Goal: Task Accomplishment & Management: Use online tool/utility

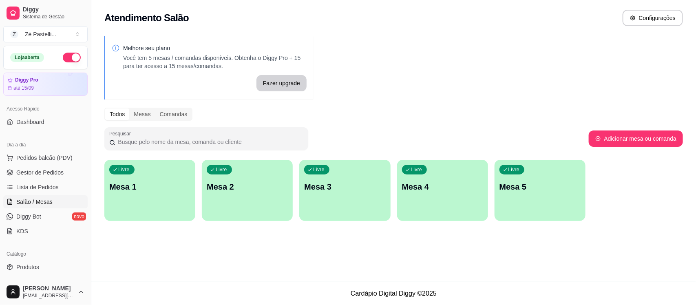
click at [158, 190] on p "Mesa 1" at bounding box center [149, 186] width 81 height 11
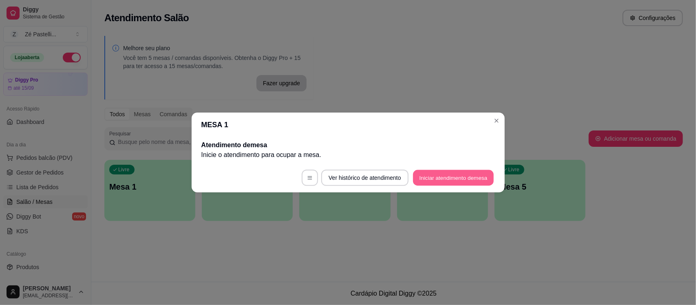
click at [459, 176] on button "Iniciar atendimento de mesa" at bounding box center [453, 178] width 81 height 16
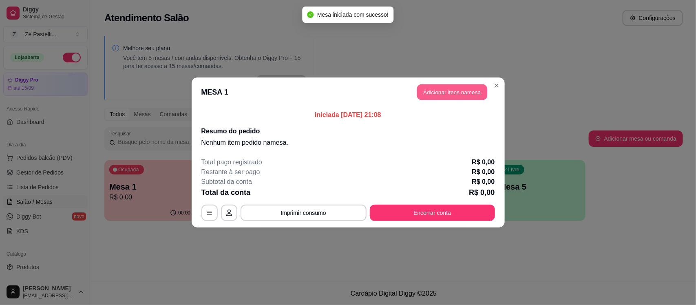
click at [465, 88] on button "Adicionar itens na mesa" at bounding box center [452, 92] width 70 height 16
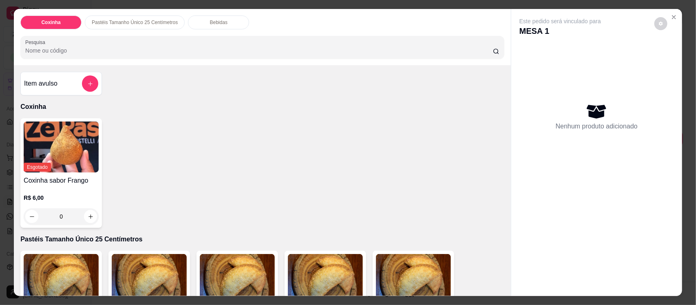
click at [206, 51] on input "Pesquisa" at bounding box center [259, 50] width 468 height 8
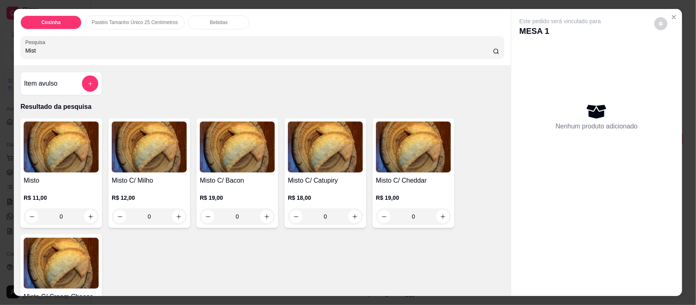
type input "Mist"
click at [50, 165] on img at bounding box center [61, 147] width 75 height 51
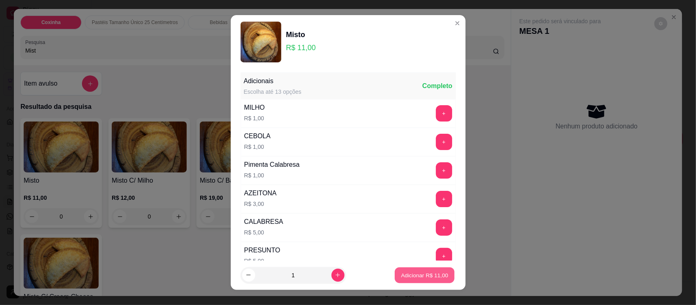
click at [419, 276] on p "Adicionar R$ 11,00" at bounding box center [424, 275] width 47 height 8
type input "1"
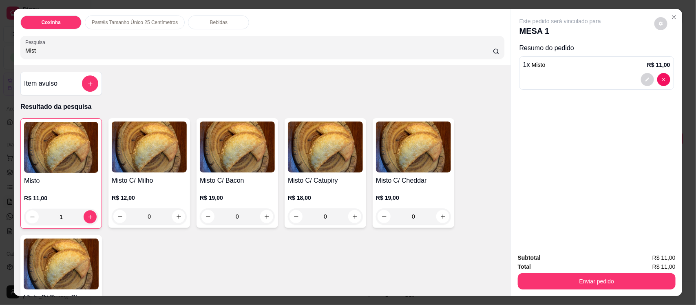
click at [197, 22] on div "Bebidas" at bounding box center [218, 22] width 61 height 14
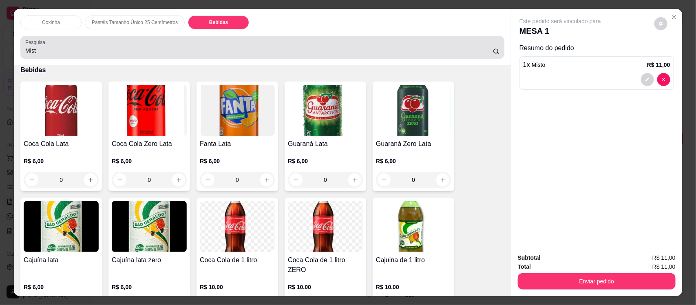
scroll to position [17, 0]
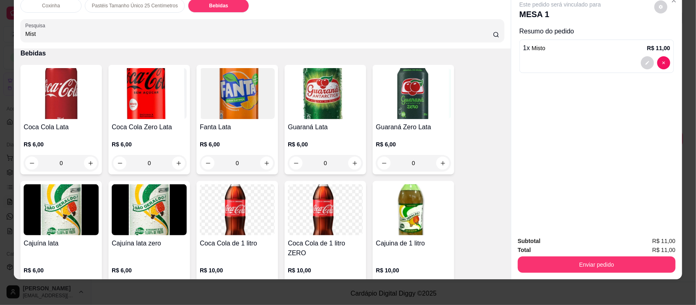
click at [39, 214] on img at bounding box center [61, 209] width 75 height 51
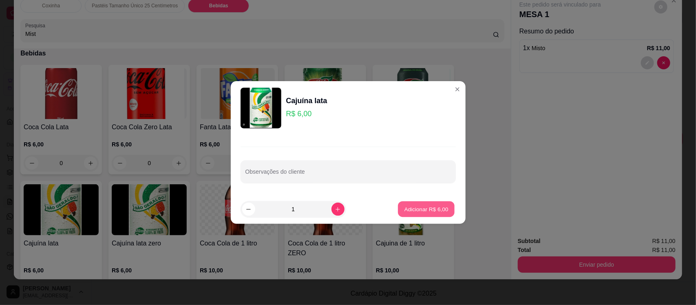
click at [425, 204] on button "Adicionar R$ 6,00" at bounding box center [426, 209] width 57 height 16
type input "1"
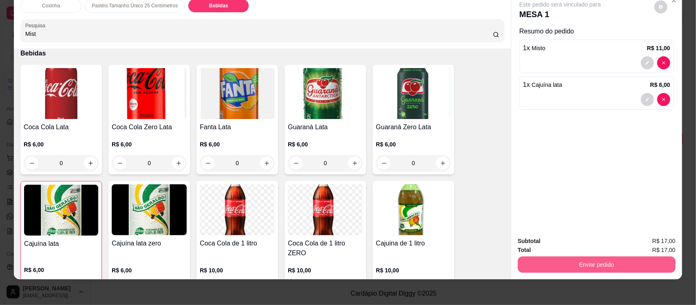
click at [565, 265] on button "Enviar pedido" at bounding box center [597, 265] width 158 height 16
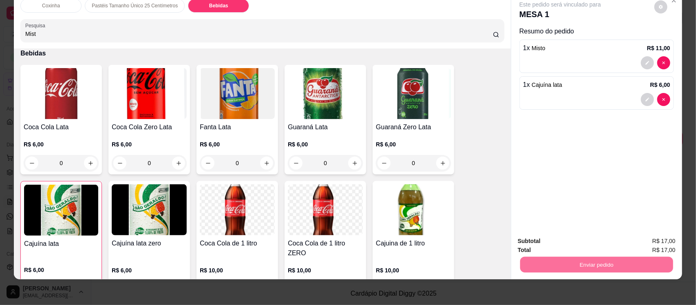
click at [565, 244] on button "Não registrar e enviar pedido" at bounding box center [569, 244] width 82 height 15
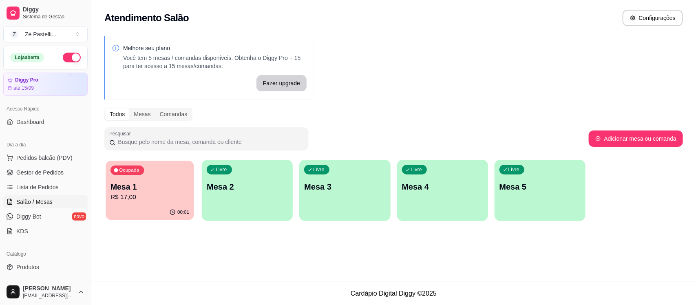
click at [133, 200] on p "R$ 17,00" at bounding box center [150, 197] width 79 height 9
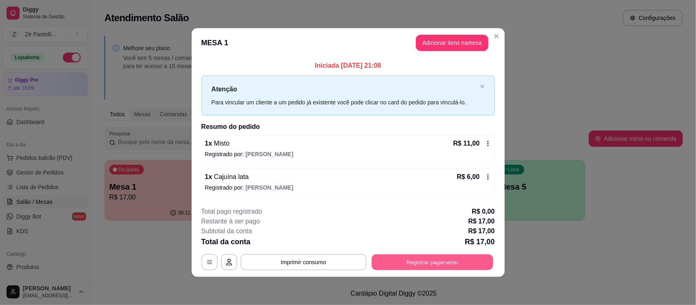
click at [434, 263] on button "Registrar pagamento" at bounding box center [433, 262] width 122 height 16
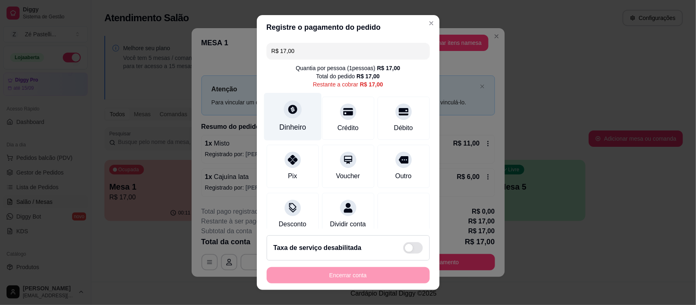
click at [287, 108] on icon at bounding box center [292, 109] width 11 height 11
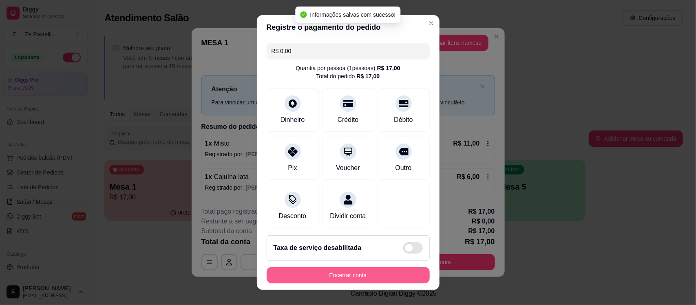
type input "R$ 0,00"
click at [332, 277] on button "Encerrar conta" at bounding box center [348, 275] width 158 height 16
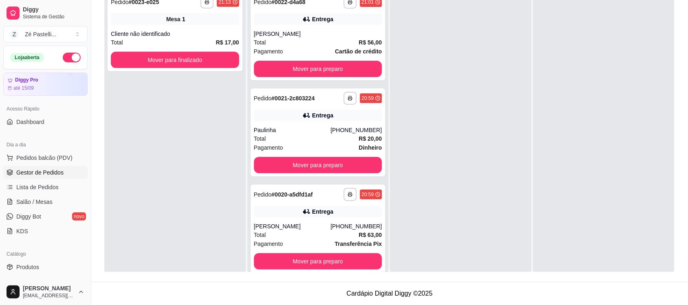
scroll to position [184, 0]
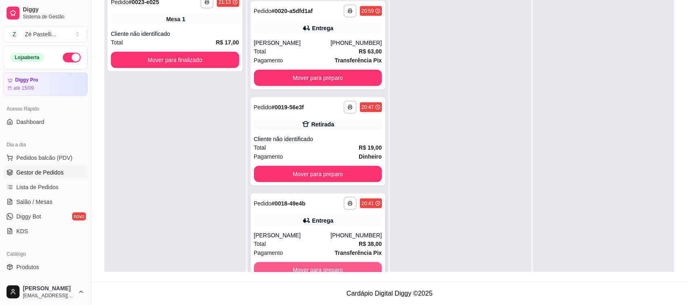
click at [328, 266] on button "Mover para preparo" at bounding box center [318, 270] width 128 height 16
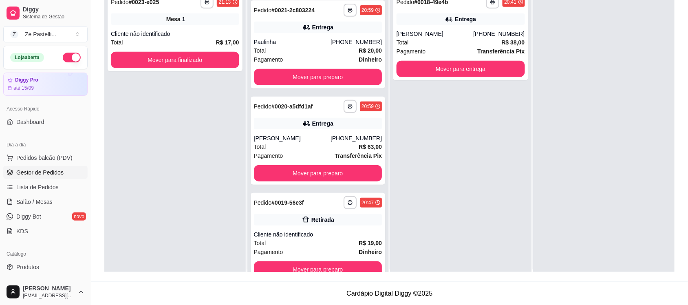
scroll to position [88, 0]
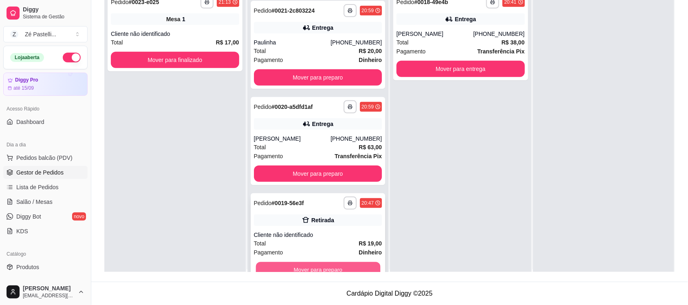
click at [332, 262] on button "Mover para preparo" at bounding box center [318, 270] width 124 height 16
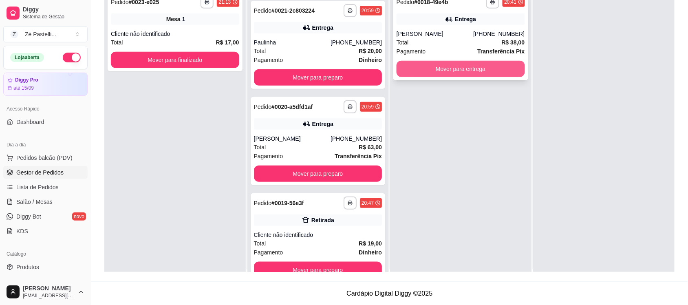
click at [486, 70] on button "Mover para entrega" at bounding box center [461, 69] width 128 height 16
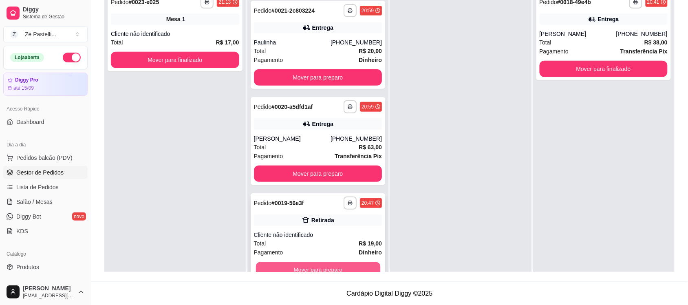
click at [317, 268] on button "Mover para preparo" at bounding box center [318, 270] width 124 height 16
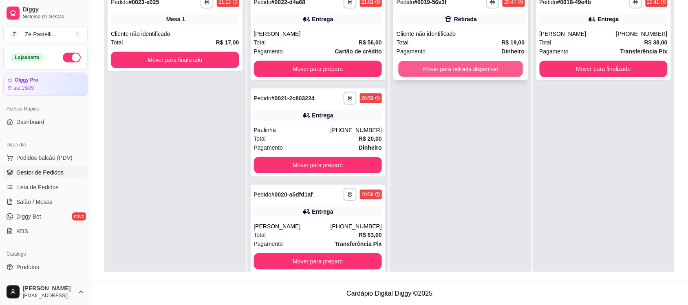
click at [480, 70] on button "Mover para retirada disponível" at bounding box center [461, 69] width 124 height 16
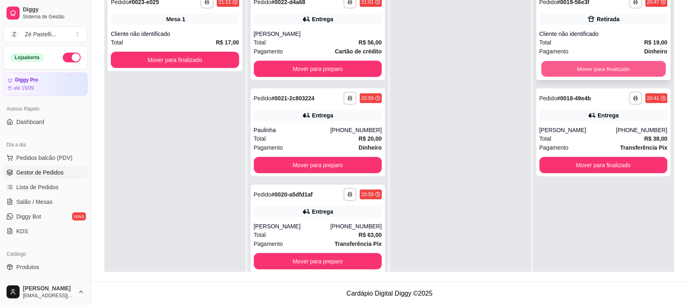
click at [596, 66] on button "Mover para finalizado" at bounding box center [604, 69] width 124 height 16
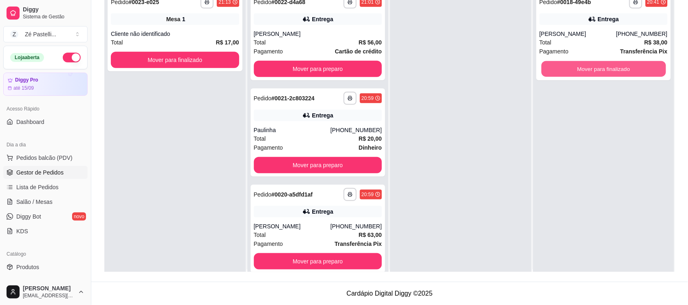
click at [596, 66] on button "Mover para finalizado" at bounding box center [604, 69] width 124 height 16
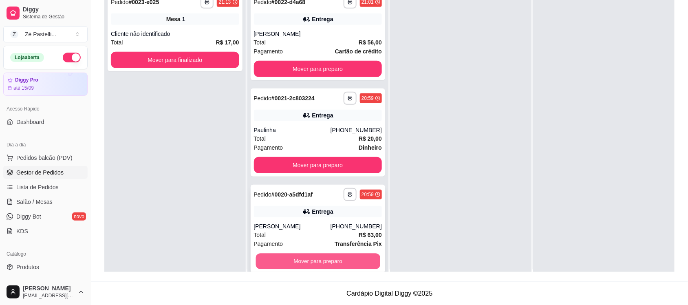
click at [321, 263] on button "Mover para preparo" at bounding box center [318, 262] width 124 height 16
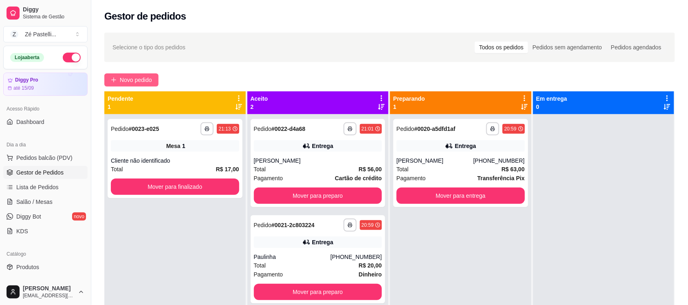
click at [125, 81] on span "Novo pedido" at bounding box center [136, 79] width 32 height 9
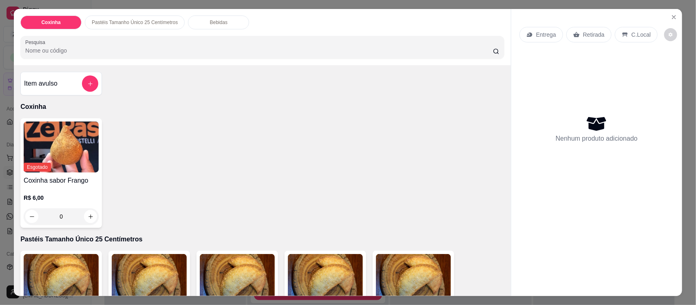
click at [81, 52] on input "Pesquisa" at bounding box center [259, 50] width 468 height 8
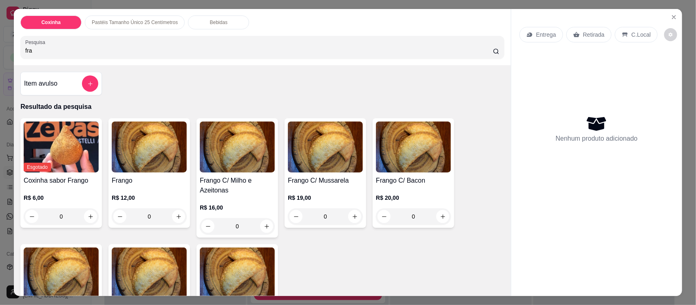
type input "fra"
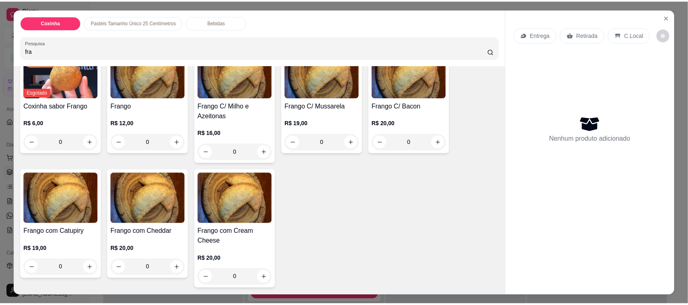
scroll to position [82, 0]
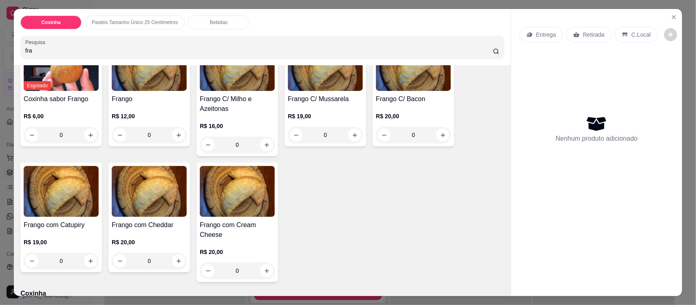
click at [232, 190] on img at bounding box center [237, 191] width 75 height 51
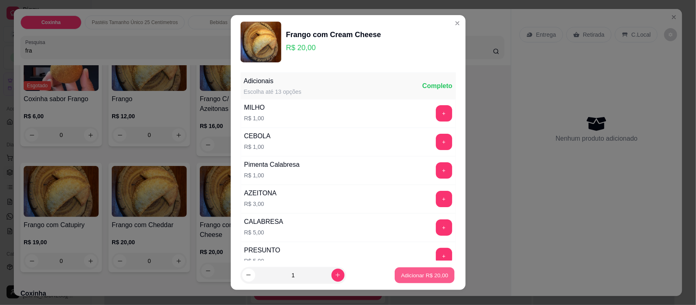
click at [411, 272] on p "Adicionar R$ 20,00" at bounding box center [424, 275] width 47 height 8
type input "1"
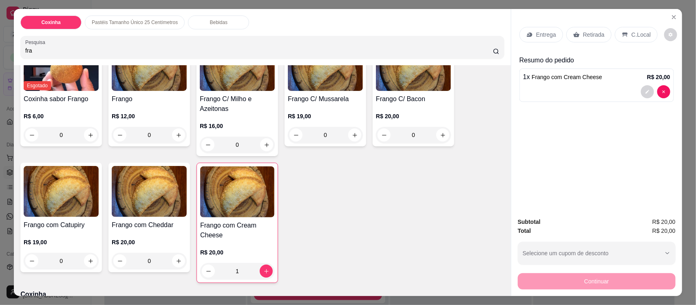
click at [536, 34] on p "Entrega" at bounding box center [546, 35] width 20 height 8
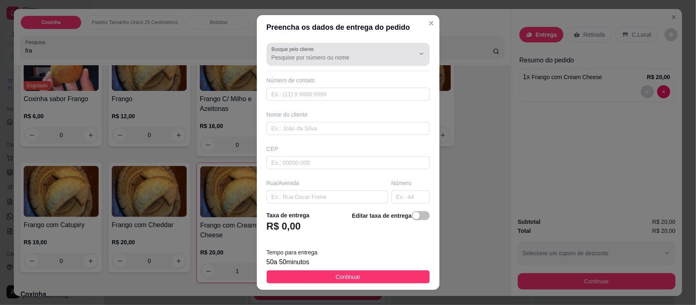
click at [296, 52] on label "Busque pelo cliente" at bounding box center [294, 49] width 45 height 7
click at [296, 53] on input "Busque pelo cliente" at bounding box center [337, 57] width 131 height 8
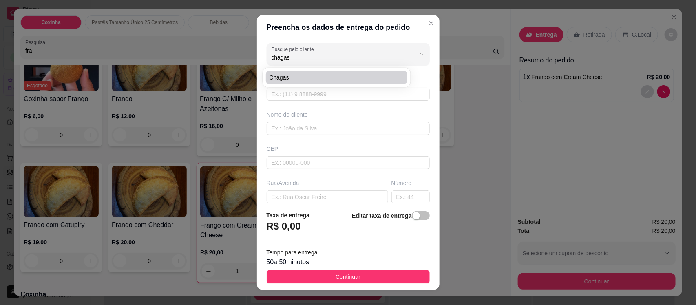
click at [308, 80] on span "Chagas" at bounding box center [332, 77] width 127 height 8
type input "Chagas"
type input "8888066101"
type input "Chagas"
type input "63200000"
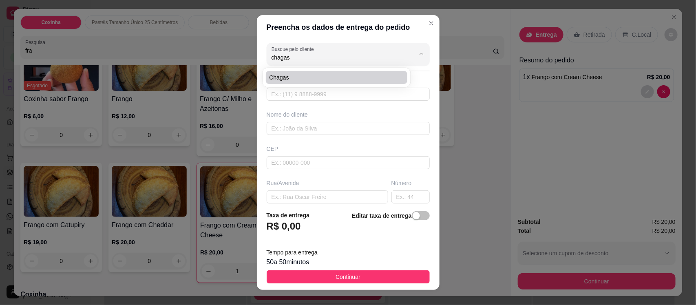
type input "Rua [DATE]"
type input "78"
type input "Centro"
type input "Missão Velha"
type input "Próximo a Lavínia"
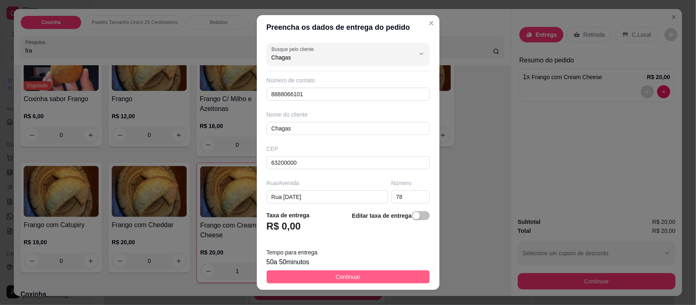
type input "Chagas"
click at [360, 277] on button "Continuar" at bounding box center [348, 276] width 163 height 13
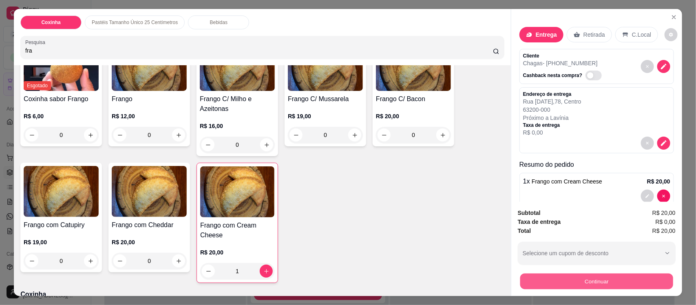
click at [569, 281] on button "Continuar" at bounding box center [596, 281] width 153 height 16
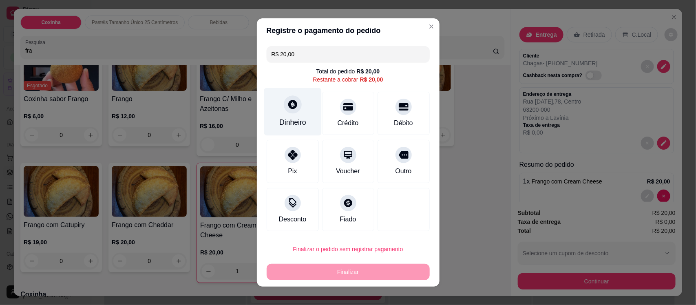
click at [294, 116] on div "Dinheiro" at bounding box center [293, 112] width 58 height 48
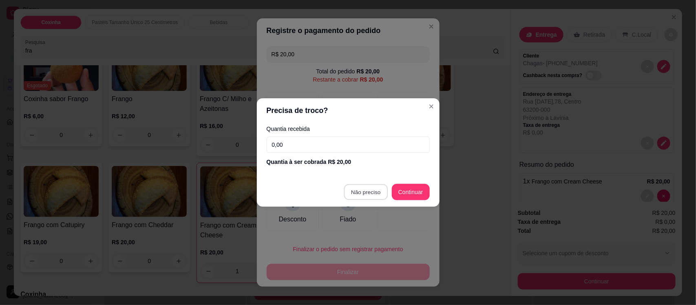
type input "R$ 0,00"
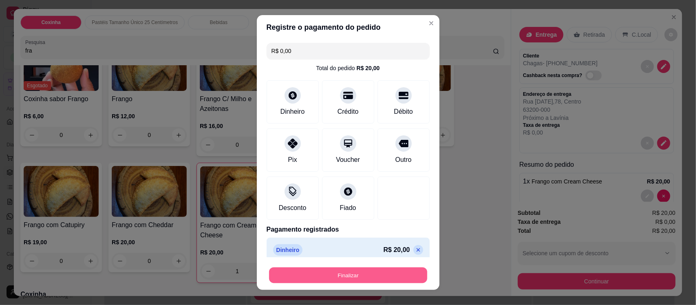
click at [347, 277] on button "Finalizar" at bounding box center [348, 275] width 158 height 16
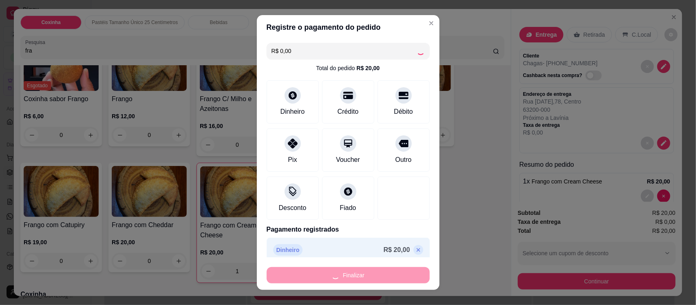
type input "0"
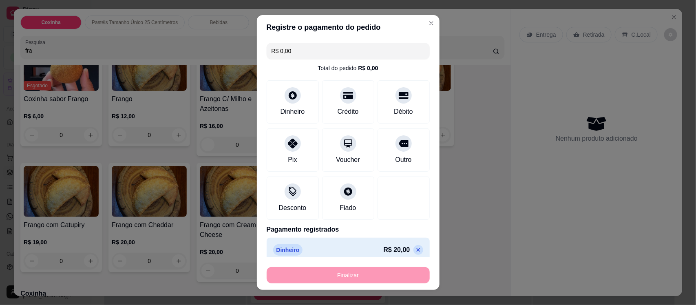
type input "-R$ 20,00"
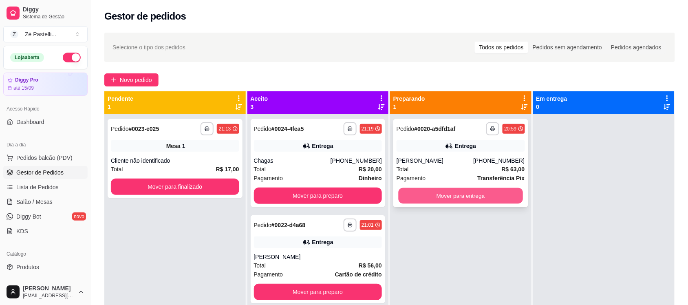
click at [429, 194] on button "Mover para entrega" at bounding box center [461, 196] width 124 height 16
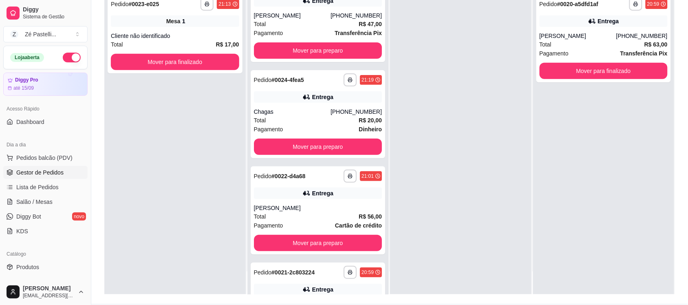
scroll to position [88, 0]
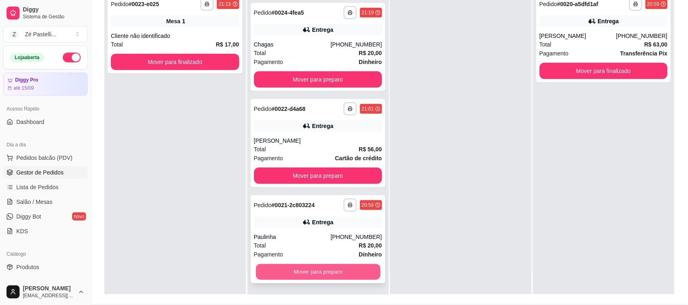
click at [318, 270] on button "Mover para preparo" at bounding box center [318, 272] width 124 height 16
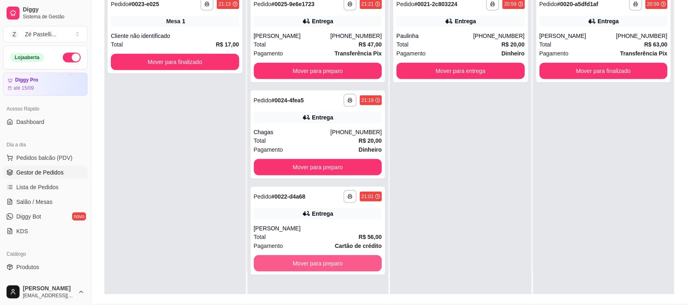
scroll to position [0, 0]
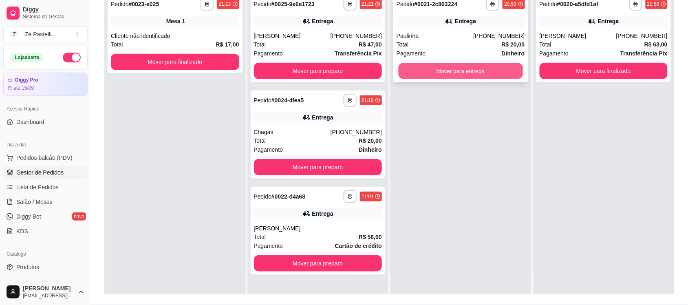
click at [464, 70] on button "Mover para entrega" at bounding box center [461, 71] width 124 height 16
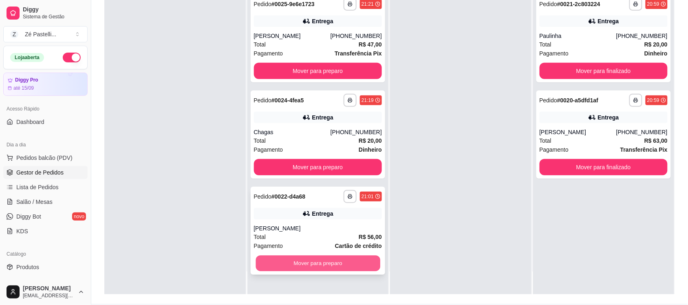
click at [343, 261] on button "Mover para preparo" at bounding box center [318, 264] width 124 height 16
